Goal: Communication & Community: Answer question/provide support

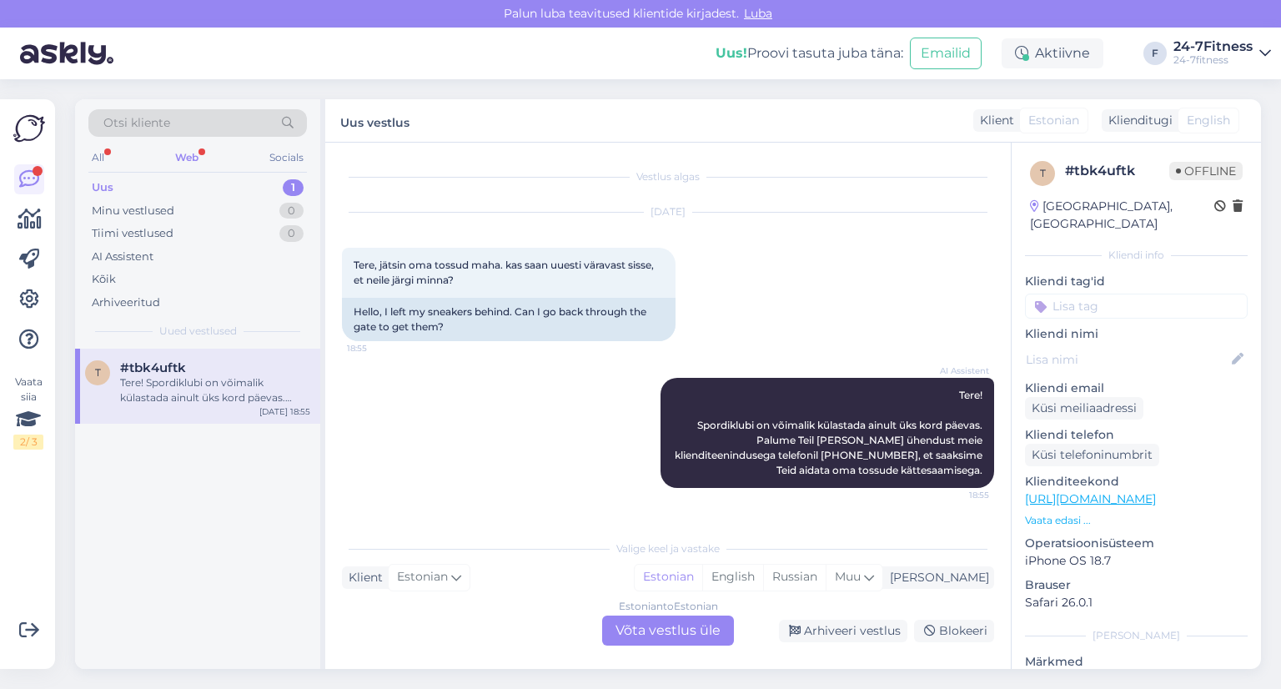
click at [187, 155] on div "Web" at bounding box center [187, 158] width 30 height 22
click at [153, 377] on div "Tere! Spordiklubi on võimalik külastada ainult üks kord päevas. Palume Teil [PE…" at bounding box center [215, 390] width 190 height 30
click at [207, 379] on div "Tere! Spordiklubi on võimalik külastada ainult üks kord päevas. Palume Teil [PE…" at bounding box center [215, 390] width 190 height 30
click at [847, 629] on div "Arhiveeri vestlus" at bounding box center [843, 631] width 128 height 23
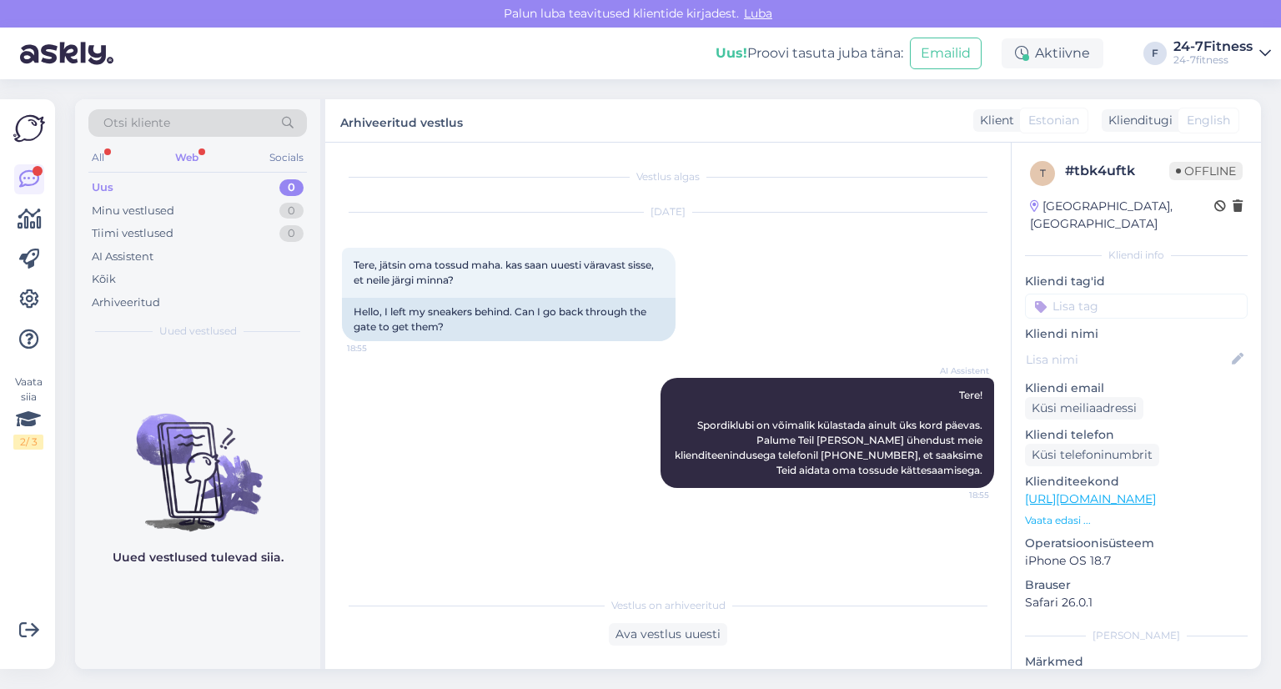
click at [196, 156] on div "Web" at bounding box center [187, 158] width 30 height 22
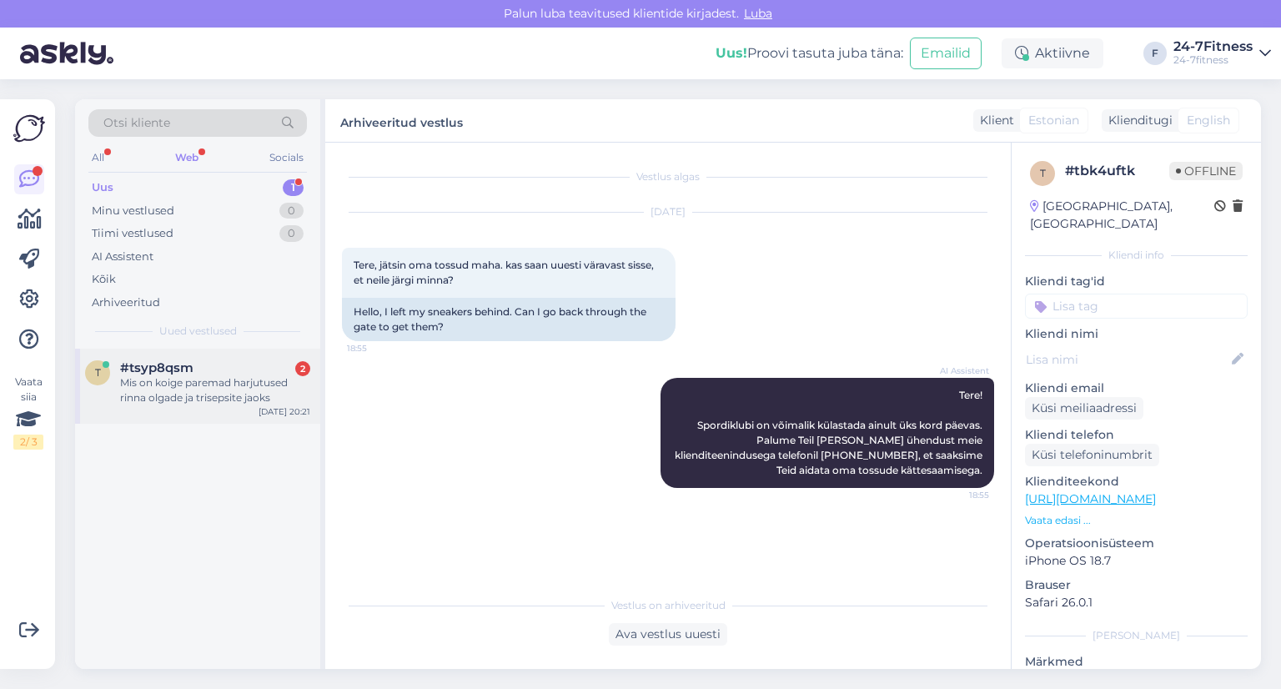
click at [162, 386] on div "Mis on koige paremad harjutused rinna olgade ja trisepsite jaoks" at bounding box center [215, 390] width 190 height 30
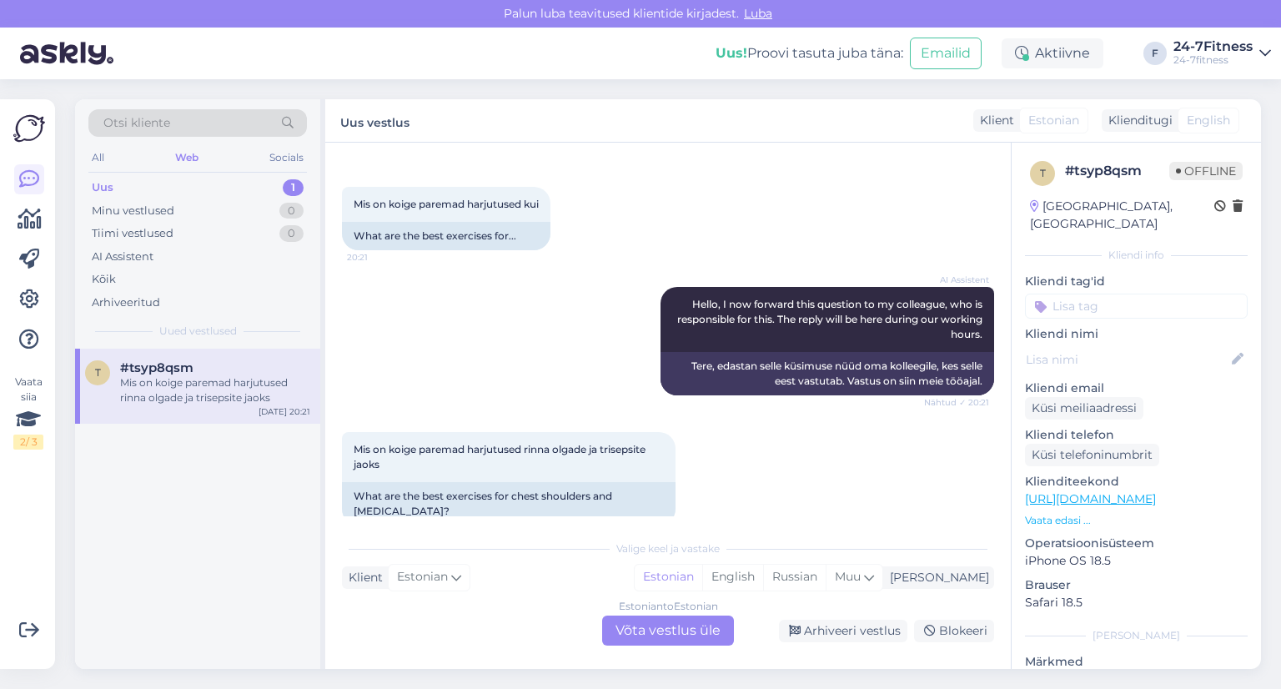
scroll to position [73, 0]
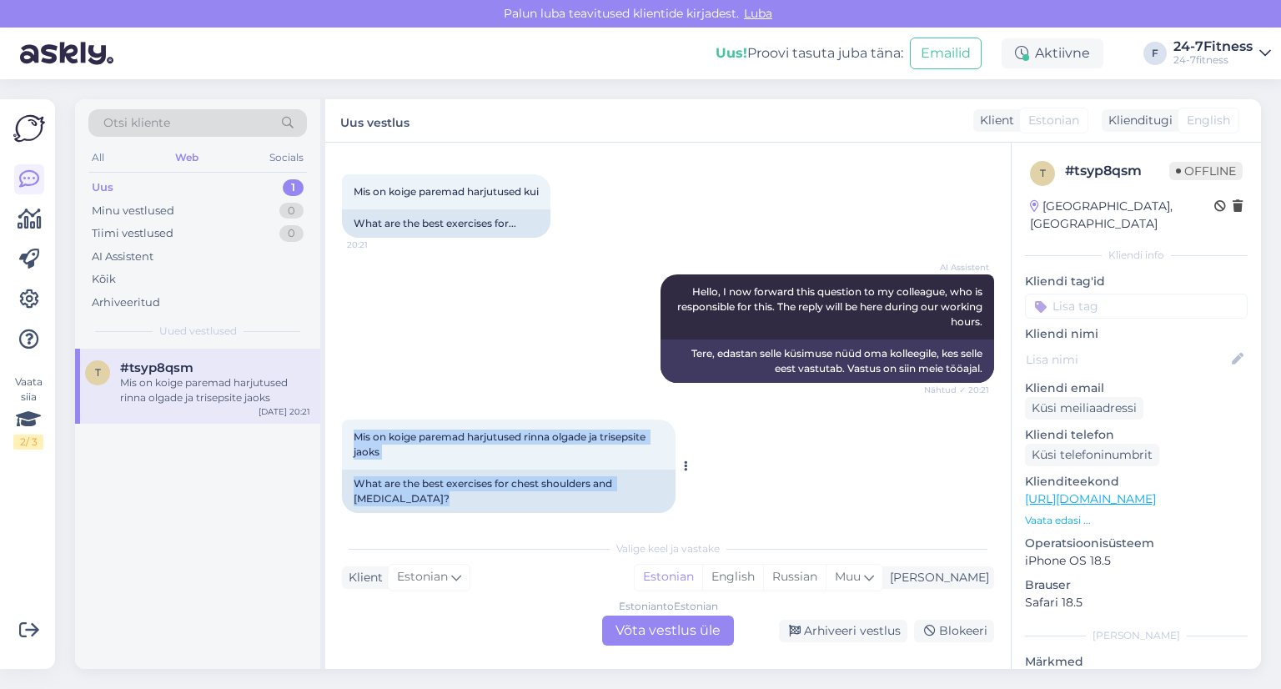
drag, startPoint x: 352, startPoint y: 433, endPoint x: 685, endPoint y: 482, distance: 336.5
click at [676, 482] on div "Mis on koige paremad harjutused rinna olgade ja trisepsite jaoks 20:22 What are…" at bounding box center [509, 466] width 334 height 93
copy div "Mis on koige paremad harjutused rinna olgade ja trisepsite jaoks 20:22 What are…"
click at [740, 491] on div "Mis on koige paremad harjutused rinna olgade ja trisepsite jaoks 20:22 What are…" at bounding box center [668, 466] width 652 height 130
click at [470, 459] on div "Mis on koige paremad harjutused rinna olgade ja trisepsite jaoks 20:22" at bounding box center [509, 445] width 334 height 50
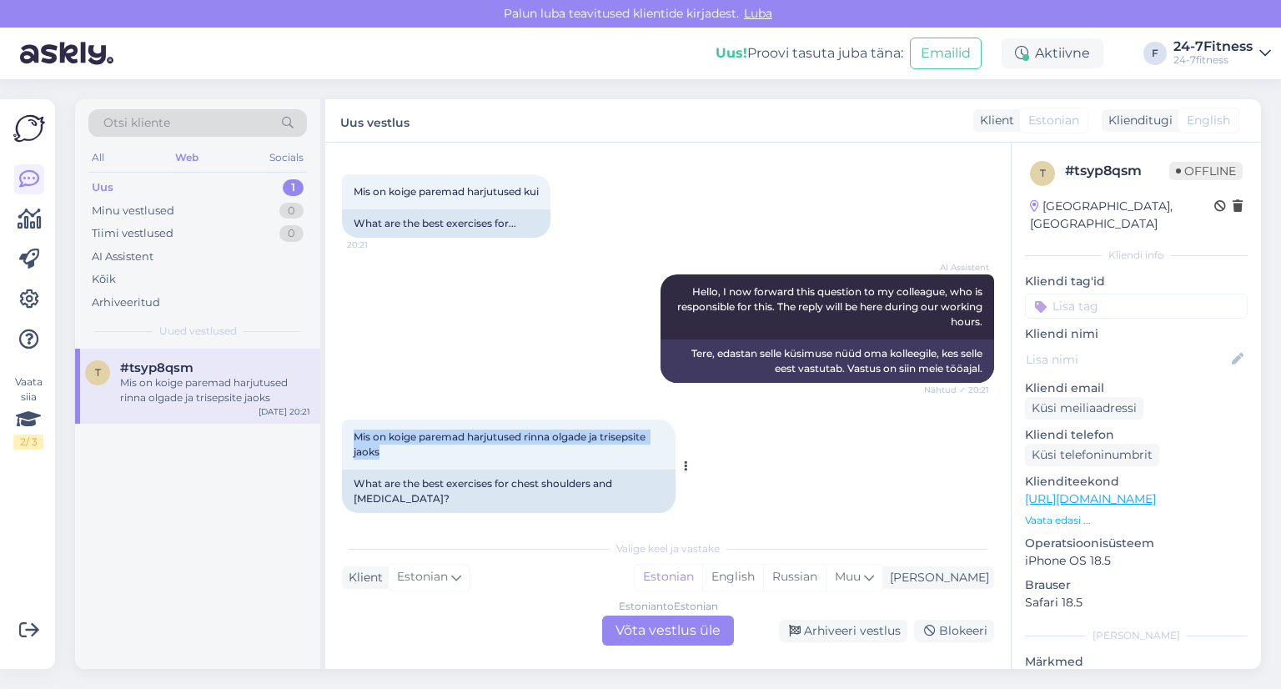
drag, startPoint x: 355, startPoint y: 436, endPoint x: 387, endPoint y: 450, distance: 35.2
click at [387, 450] on div "Mis on koige paremad harjutused rinna olgade ja trisepsite jaoks 20:22" at bounding box center [509, 445] width 334 height 50
copy span "Mis on koige paremad harjutused rinna olgade ja trisepsite jaoks"
click at [818, 431] on div "Mis on koige paremad harjutused rinna olgade ja trisepsite jaoks 20:22 What are…" at bounding box center [668, 466] width 652 height 130
click at [684, 461] on icon at bounding box center [686, 466] width 4 height 10
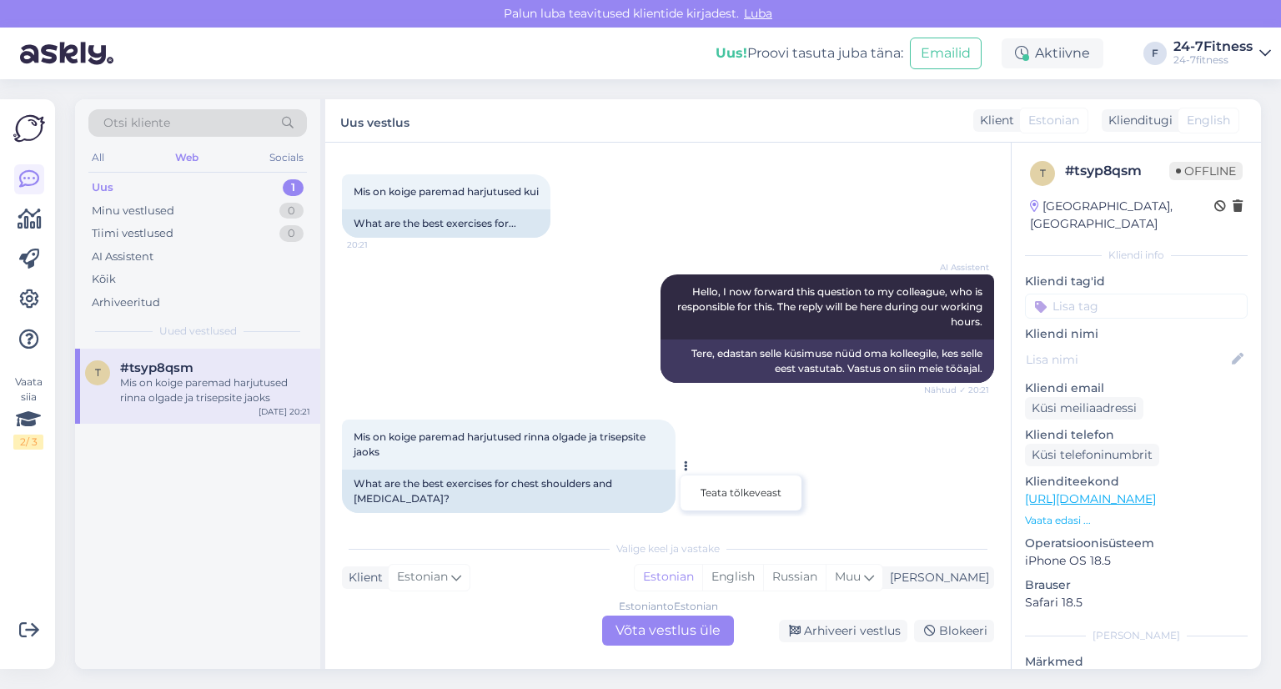
click at [654, 440] on div "Mis on koige paremad harjutused rinna olgade ja trisepsite jaoks 20:22" at bounding box center [509, 445] width 334 height 50
drag, startPoint x: 354, startPoint y: 434, endPoint x: 383, endPoint y: 451, distance: 34.0
click at [383, 451] on div "Mis on koige paremad harjutused rinna olgade ja trisepsite jaoks 20:22" at bounding box center [509, 445] width 334 height 50
copy span "Mis on koige paremad harjutused rinna olgade ja trisepsite jaoks"
click at [679, 627] on div "Estonian to Estonian Võta vestlus üle" at bounding box center [668, 631] width 132 height 30
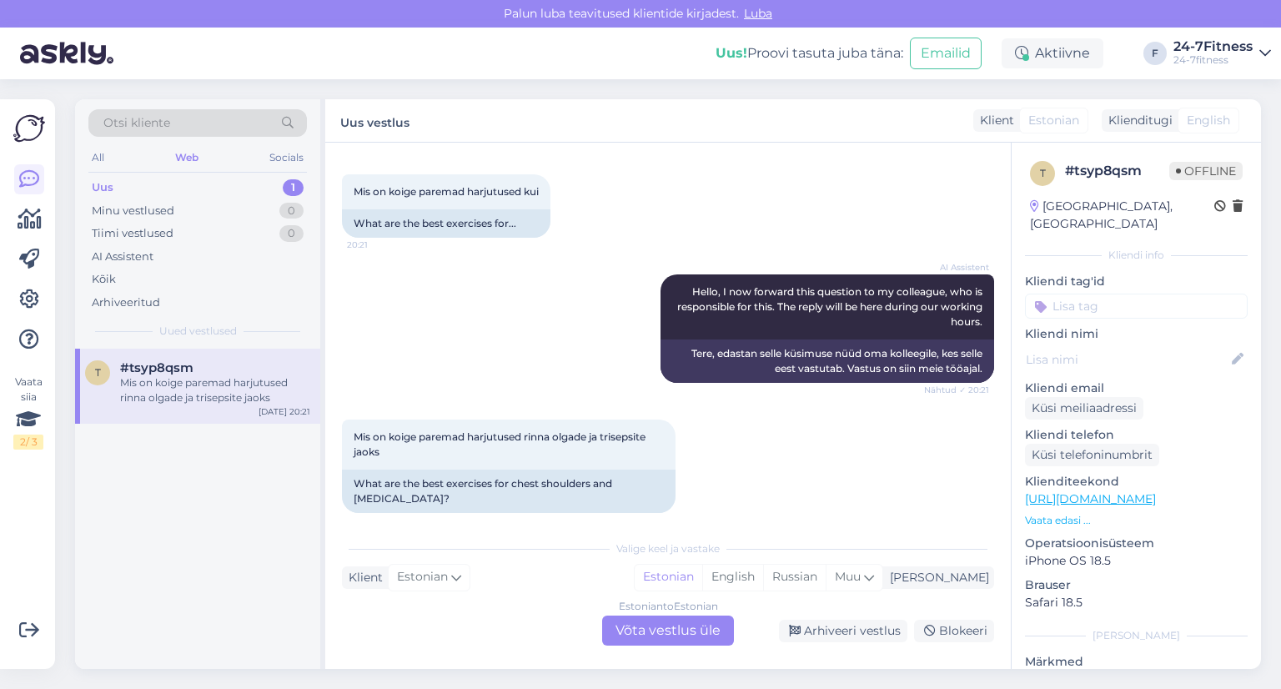
scroll to position [11, 0]
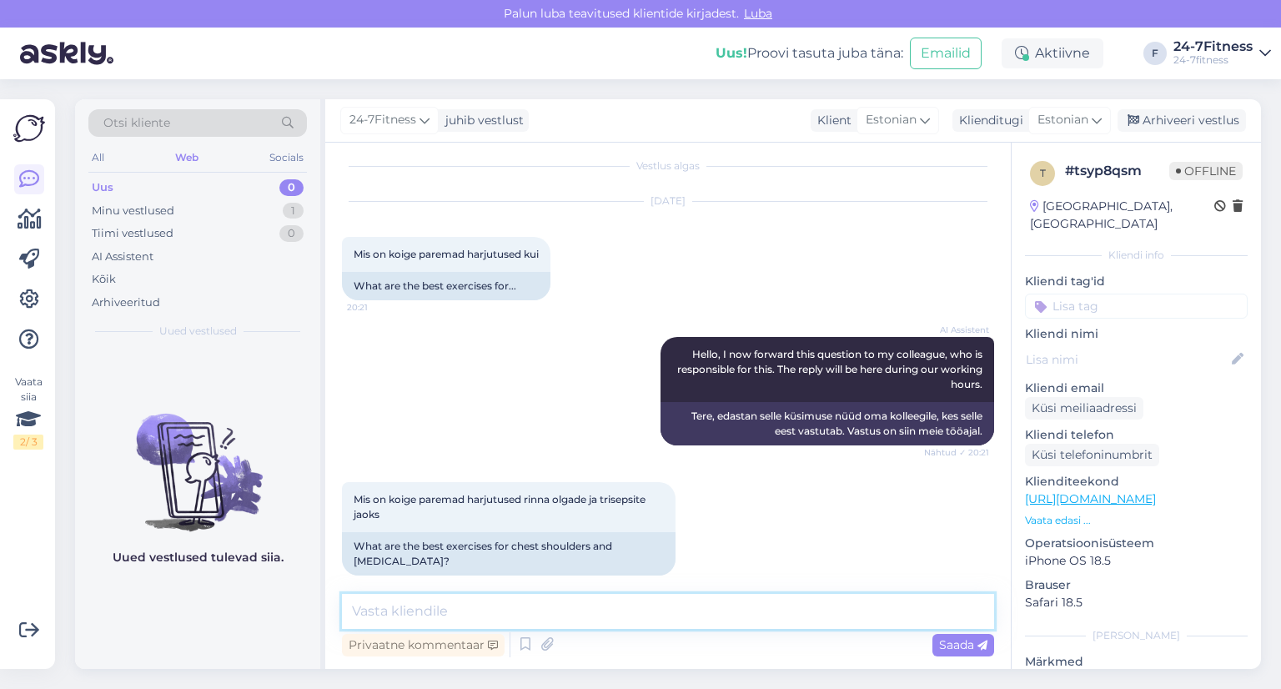
click at [447, 609] on textarea at bounding box center [668, 611] width 652 height 35
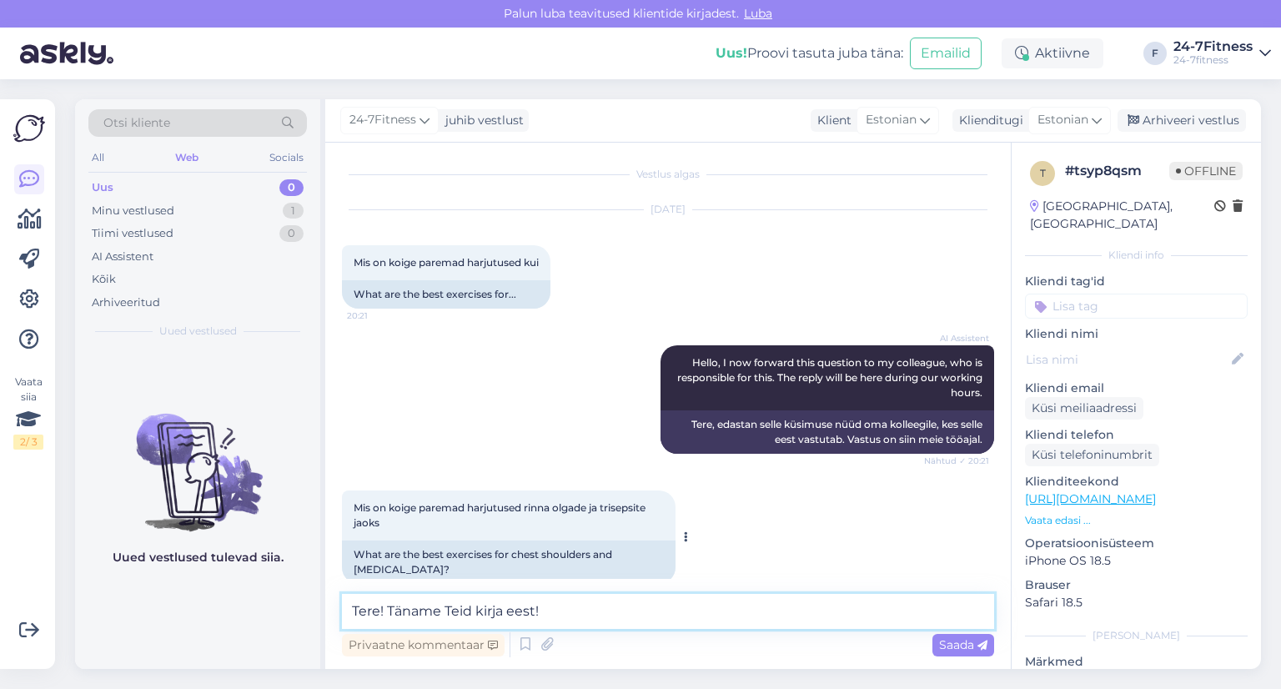
scroll to position [0, 0]
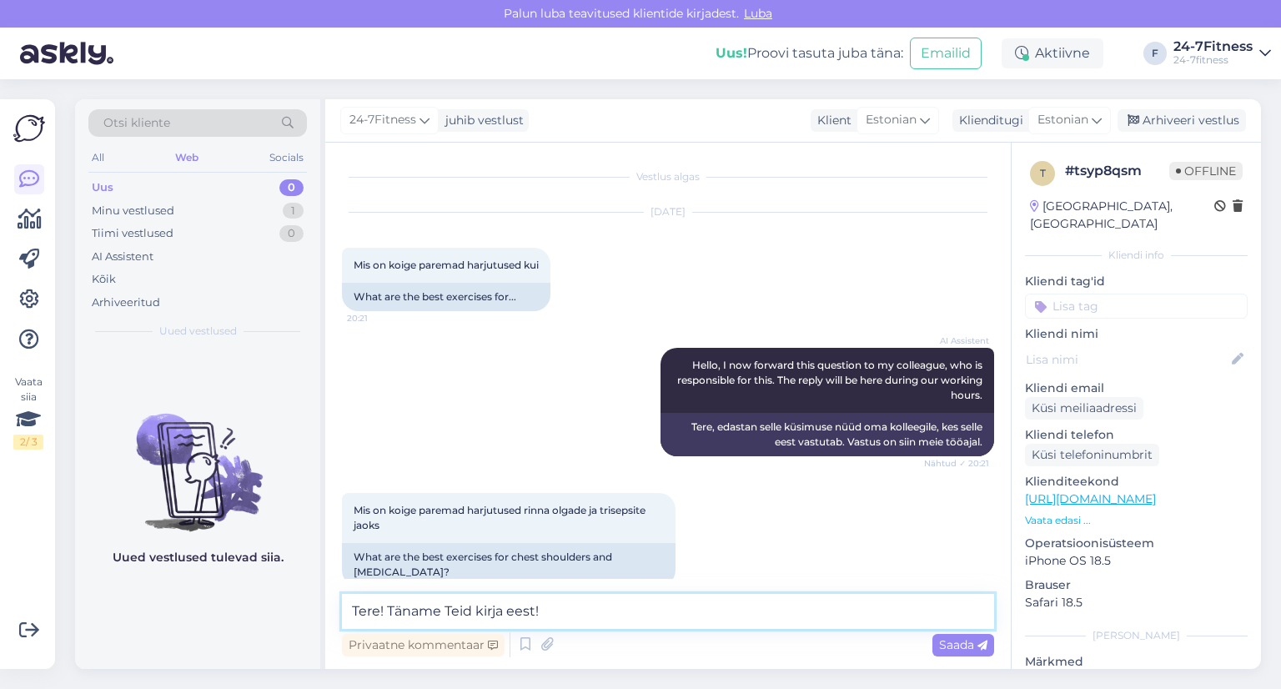
paste textarea "Paraku ei oska me selliselt Teile harjutusi soovitada. Kui soovite personaalset…"
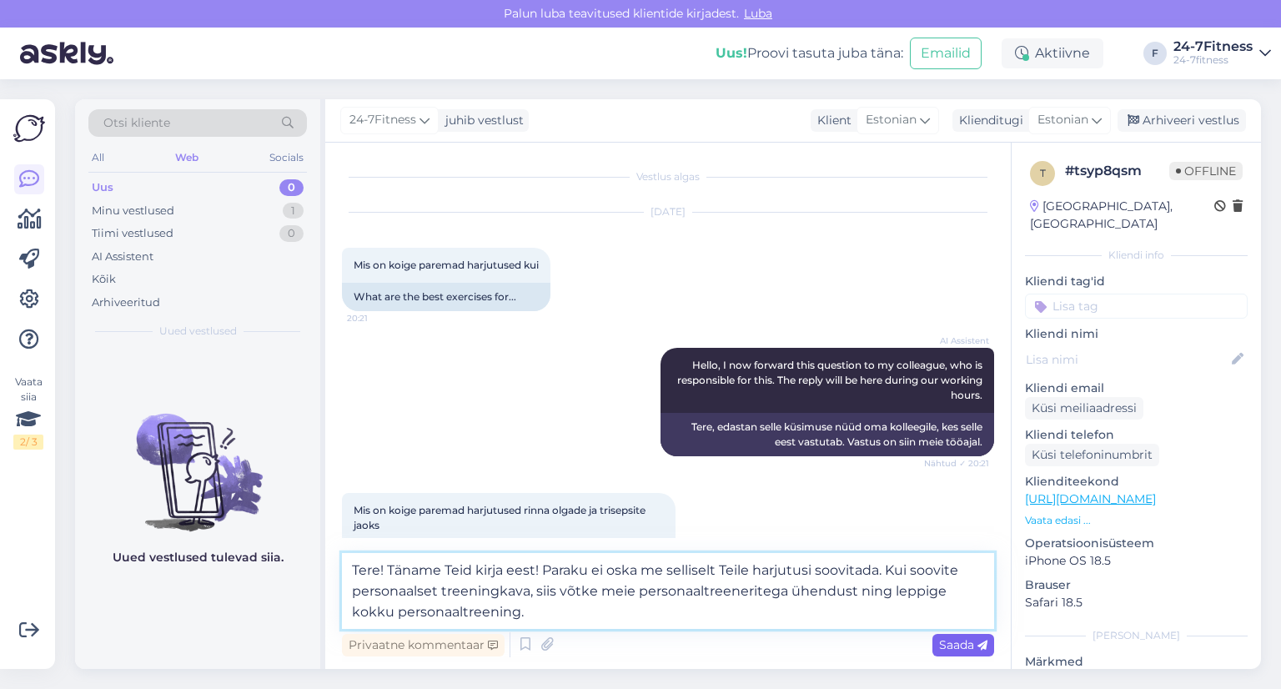
type textarea "Tere! Täname Teid kirja eest! Paraku ei oska me selliselt Teile harjutusi soovi…"
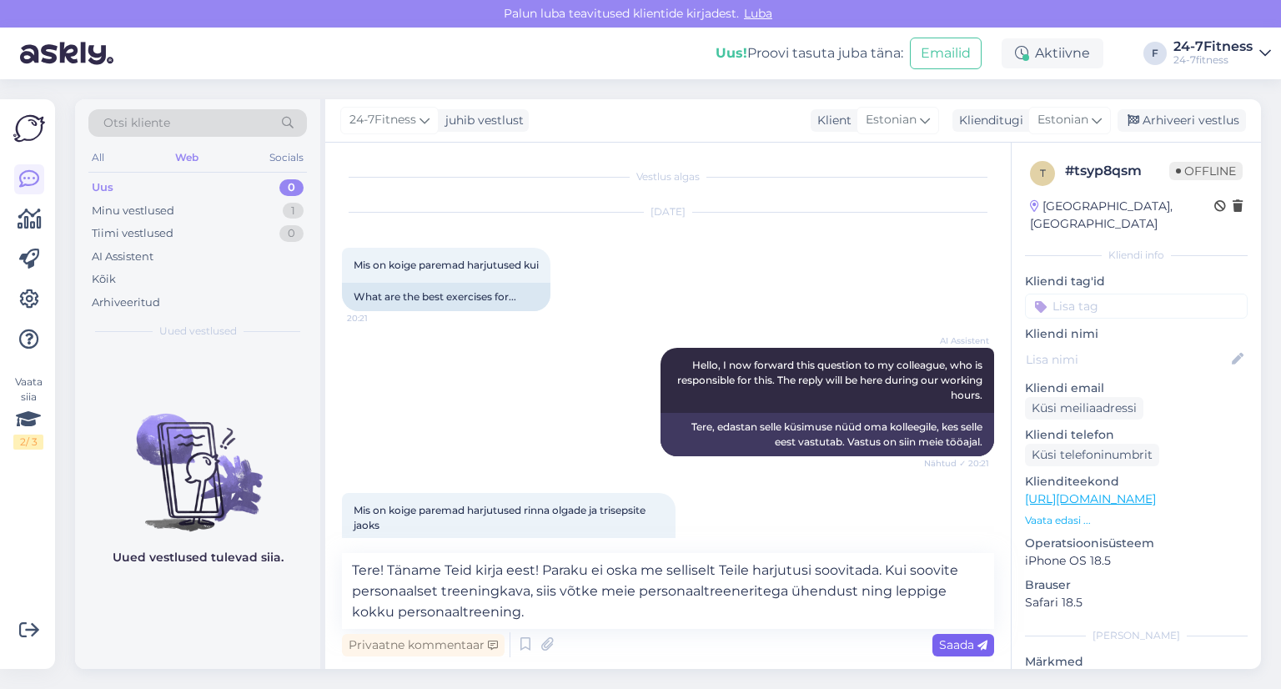
click at [950, 642] on span "Saada" at bounding box center [963, 644] width 48 height 15
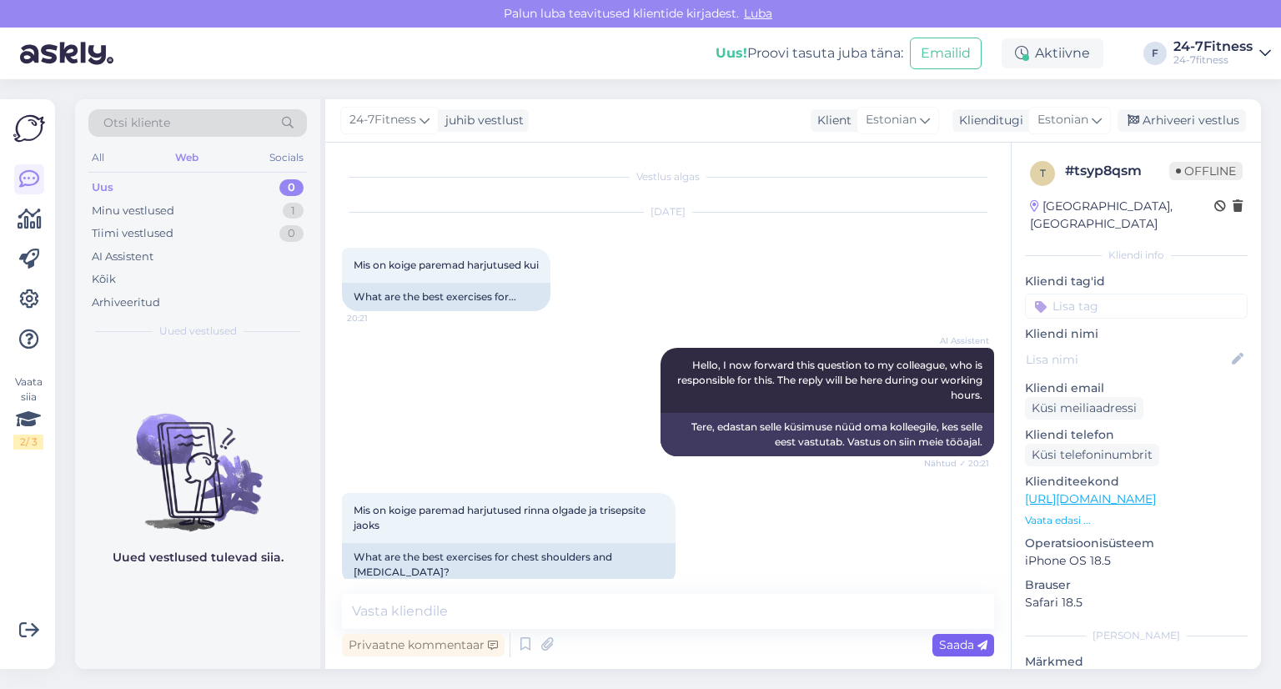
scroll to position [128, 0]
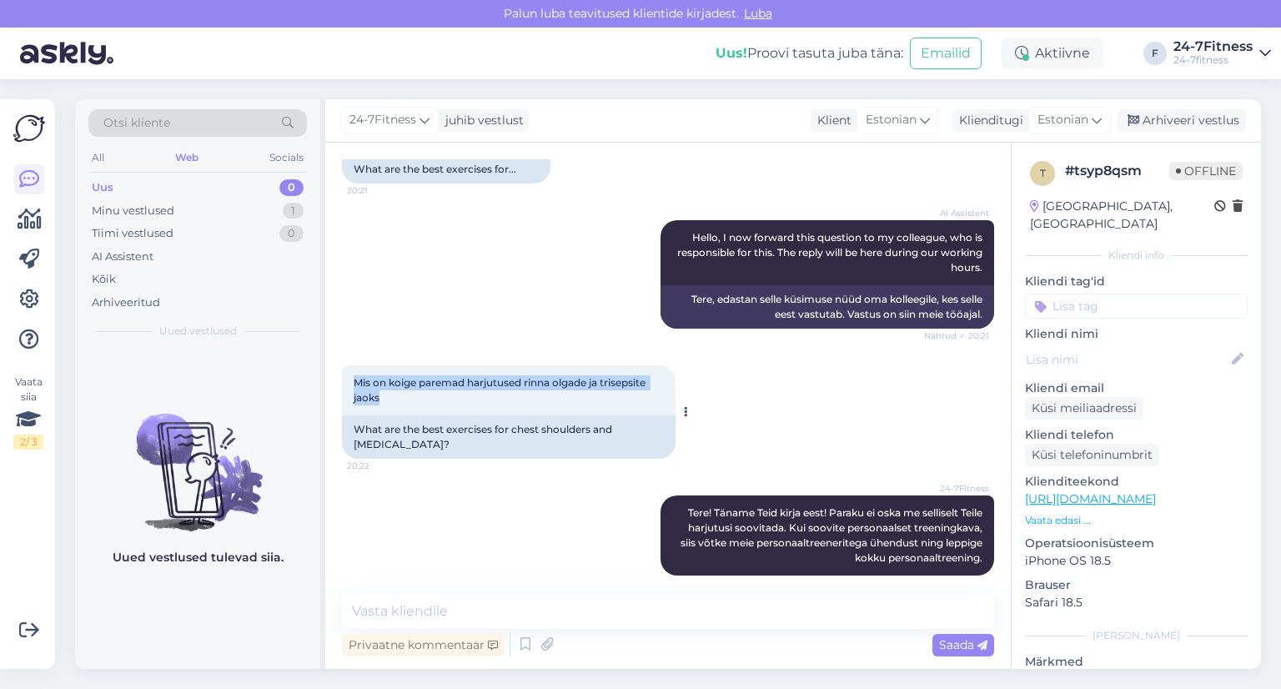
drag, startPoint x: 355, startPoint y: 382, endPoint x: 385, endPoint y: 398, distance: 34.0
click at [385, 398] on div "Mis on koige paremad harjutused rinna olgade ja trisepsite jaoks 20:22" at bounding box center [509, 390] width 334 height 50
copy span "Mis on koige paremad harjutused rinna olgade ja trisepsite jaoks"
click at [627, 644] on div "Privaatne kommentaar Saada" at bounding box center [668, 645] width 652 height 32
click at [1197, 120] on div "Arhiveeri vestlus" at bounding box center [1182, 120] width 128 height 23
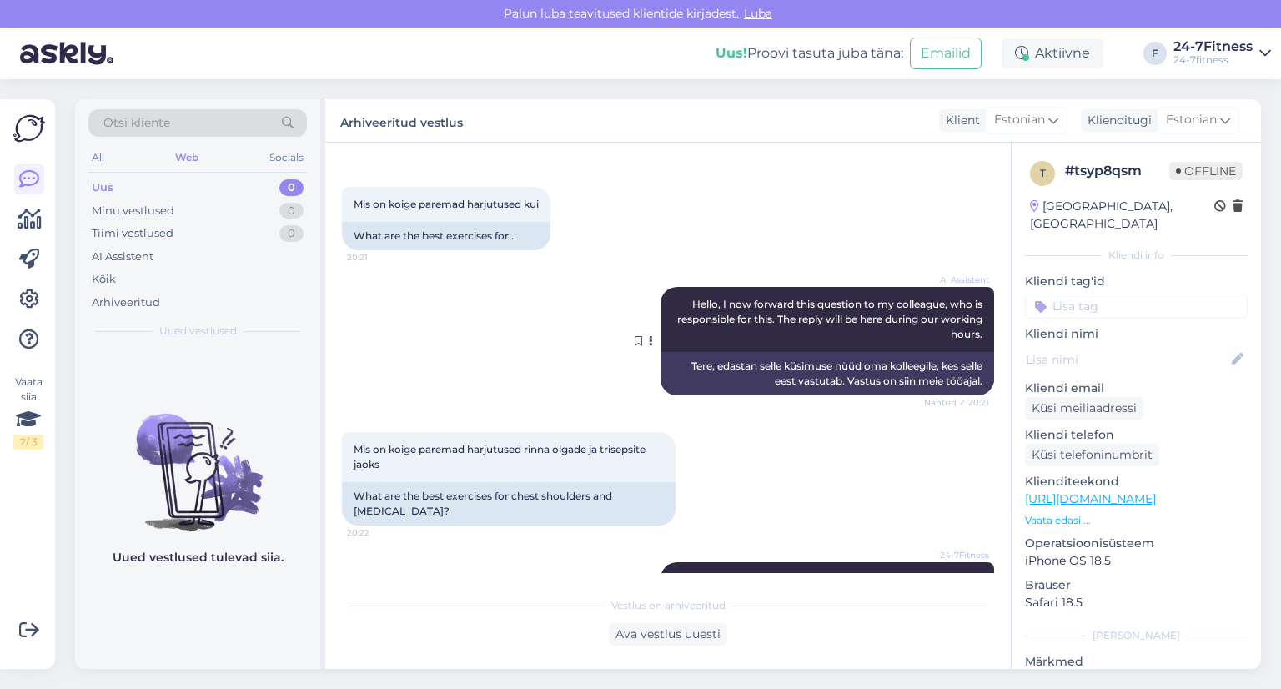
scroll to position [133, 0]
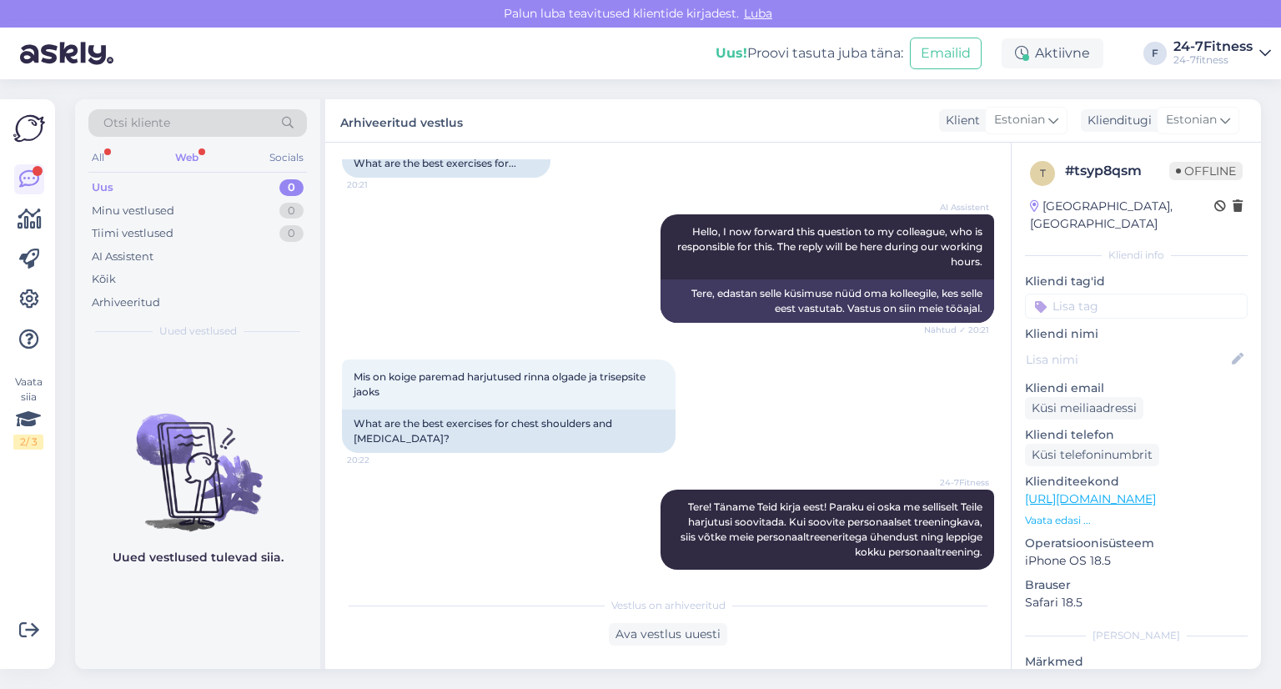
click at [187, 156] on div "Web" at bounding box center [187, 158] width 30 height 22
click at [138, 208] on div "Minu vestlused" at bounding box center [133, 211] width 83 height 17
click at [136, 233] on div "Tiimi vestlused" at bounding box center [133, 233] width 82 height 17
click at [130, 254] on div "AI Assistent" at bounding box center [123, 257] width 62 height 17
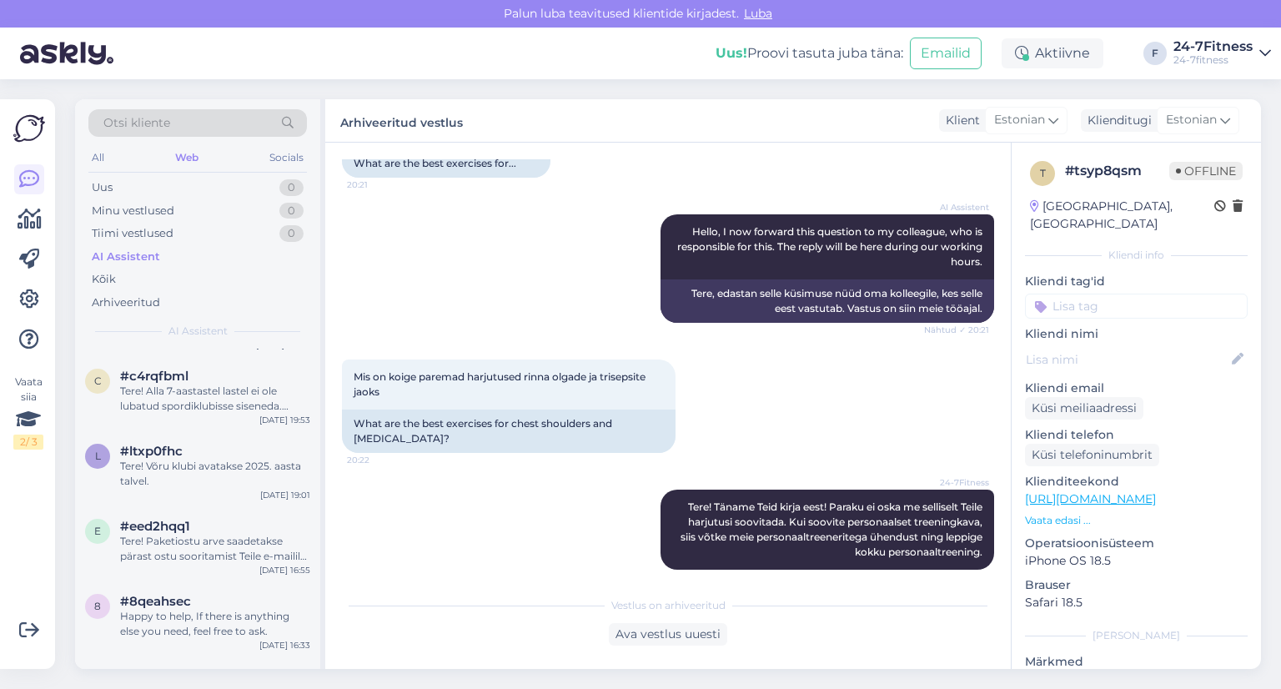
scroll to position [0, 0]
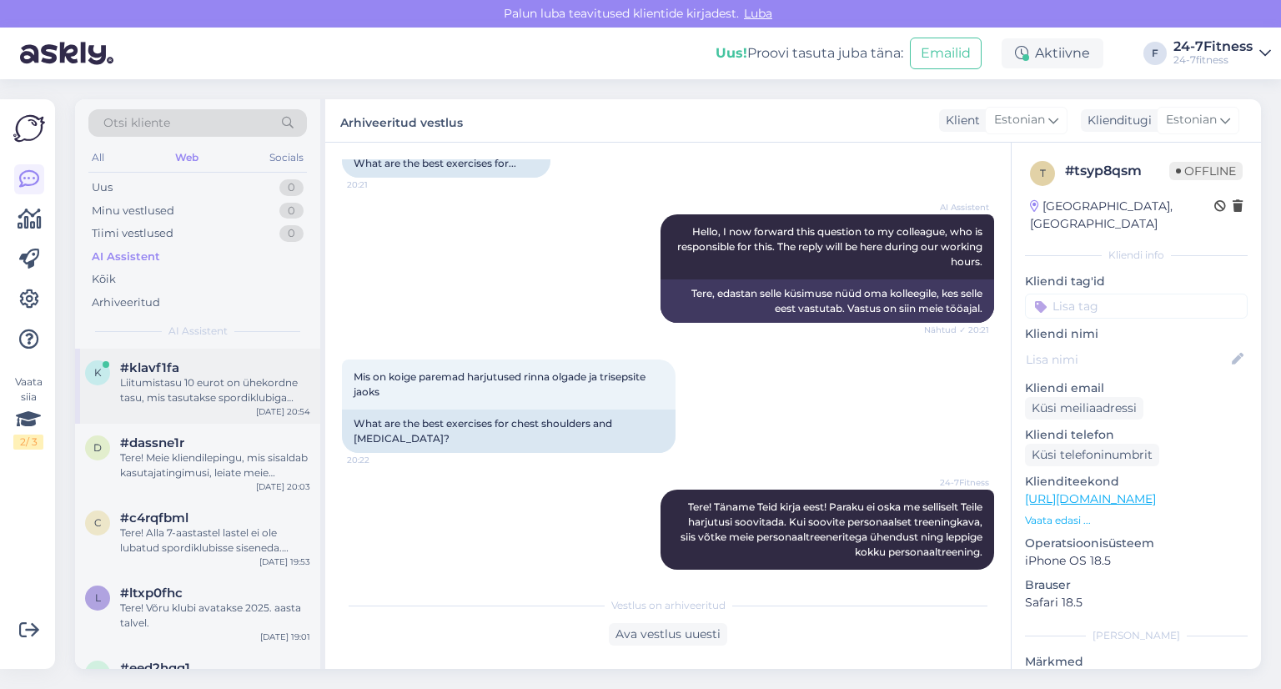
click at [211, 383] on div "Liitumistasu 10 eurot on ühekordne tasu, mis tasutakse spordiklubiga esmakordse…" at bounding box center [215, 390] width 190 height 30
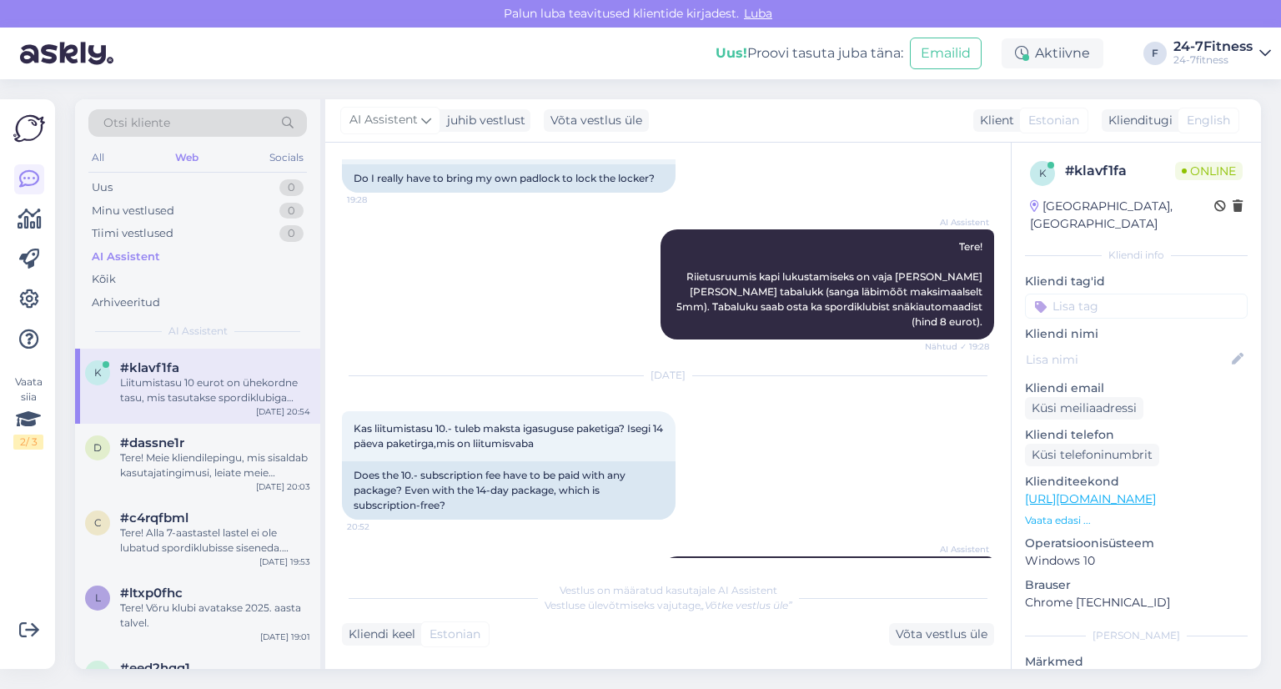
scroll to position [522, 0]
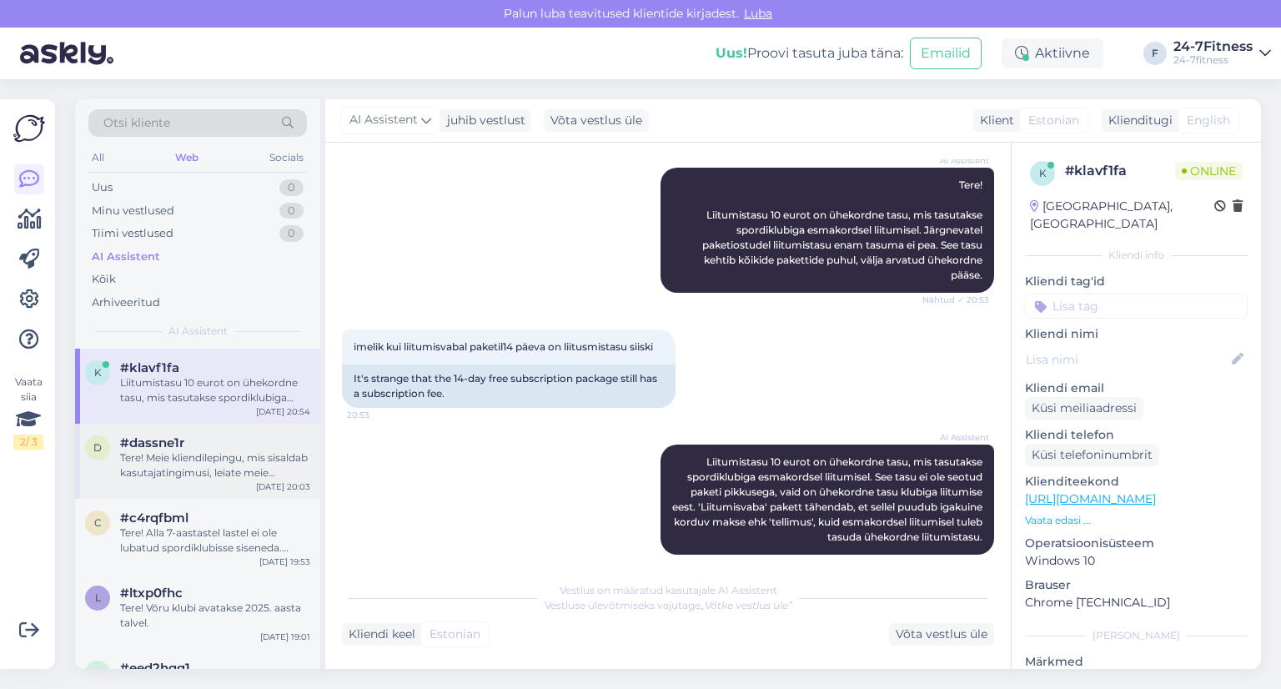
click at [195, 448] on div "#dassne1r" at bounding box center [215, 442] width 190 height 15
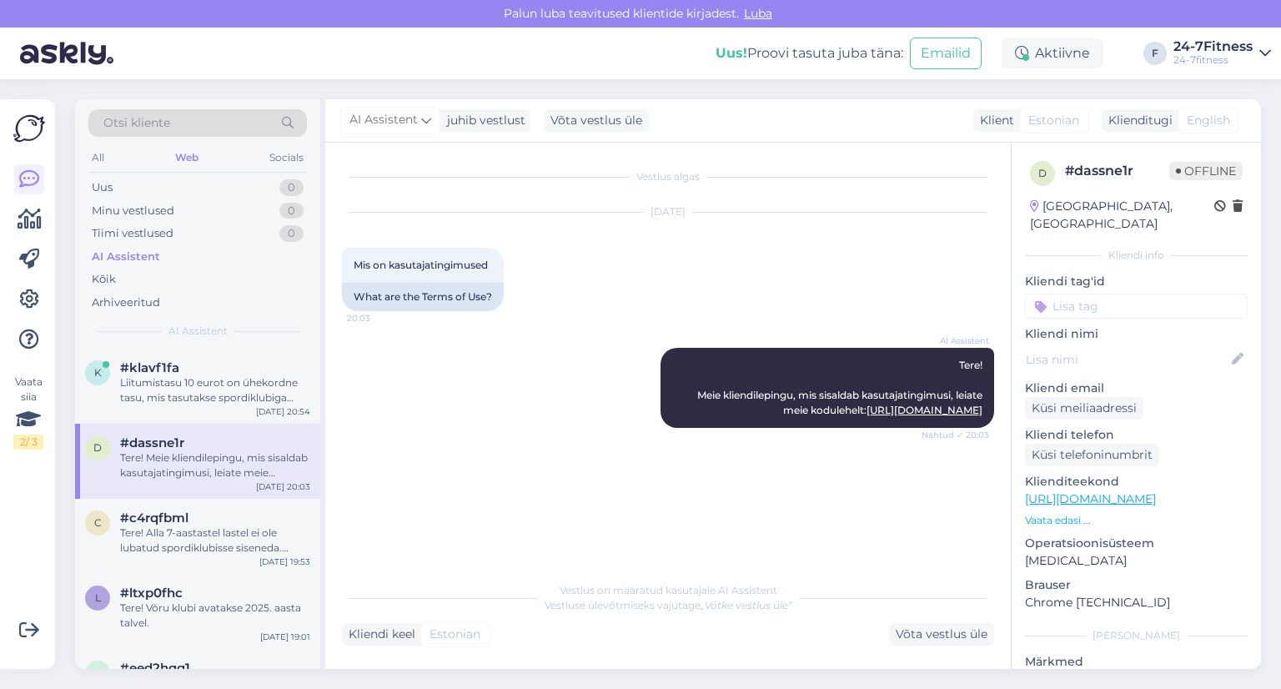
click at [1269, 54] on icon at bounding box center [1266, 53] width 12 height 13
